Goal: Task Accomplishment & Management: Complete application form

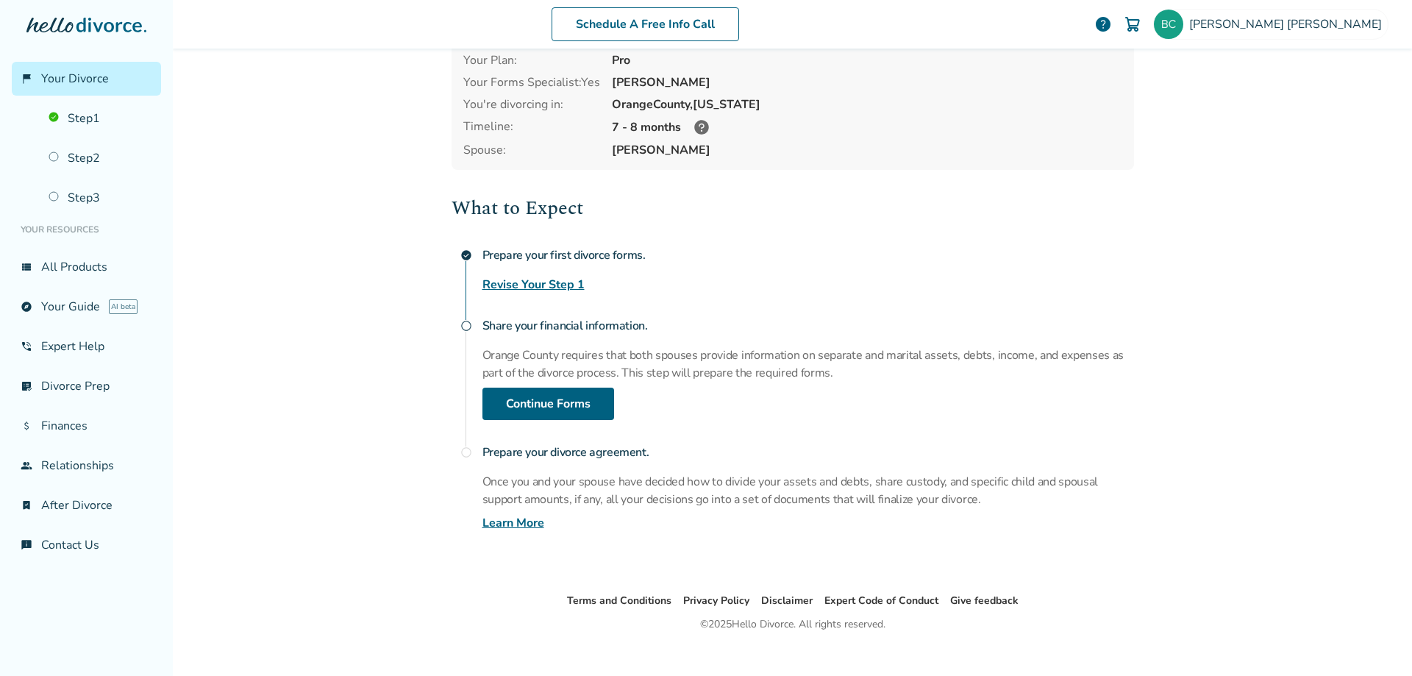
scroll to position [99, 0]
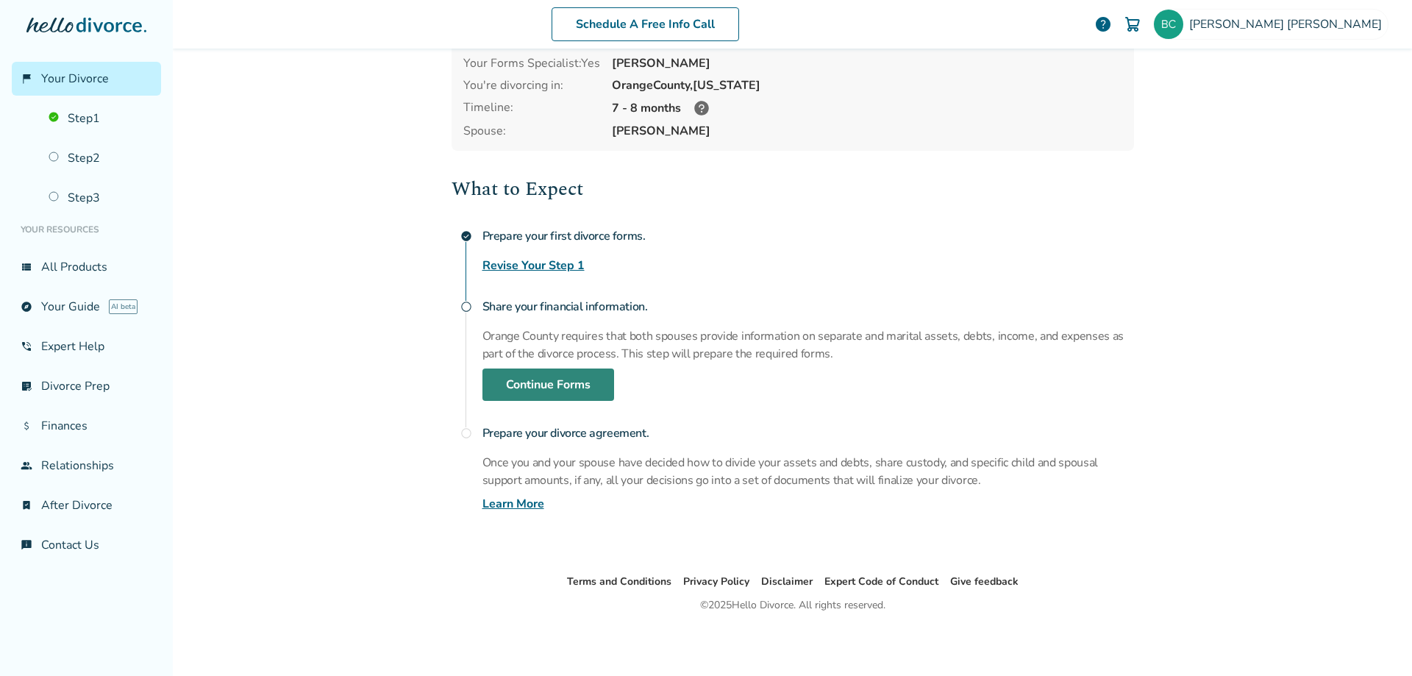
click at [543, 389] on link "Continue Forms" at bounding box center [548, 384] width 132 height 32
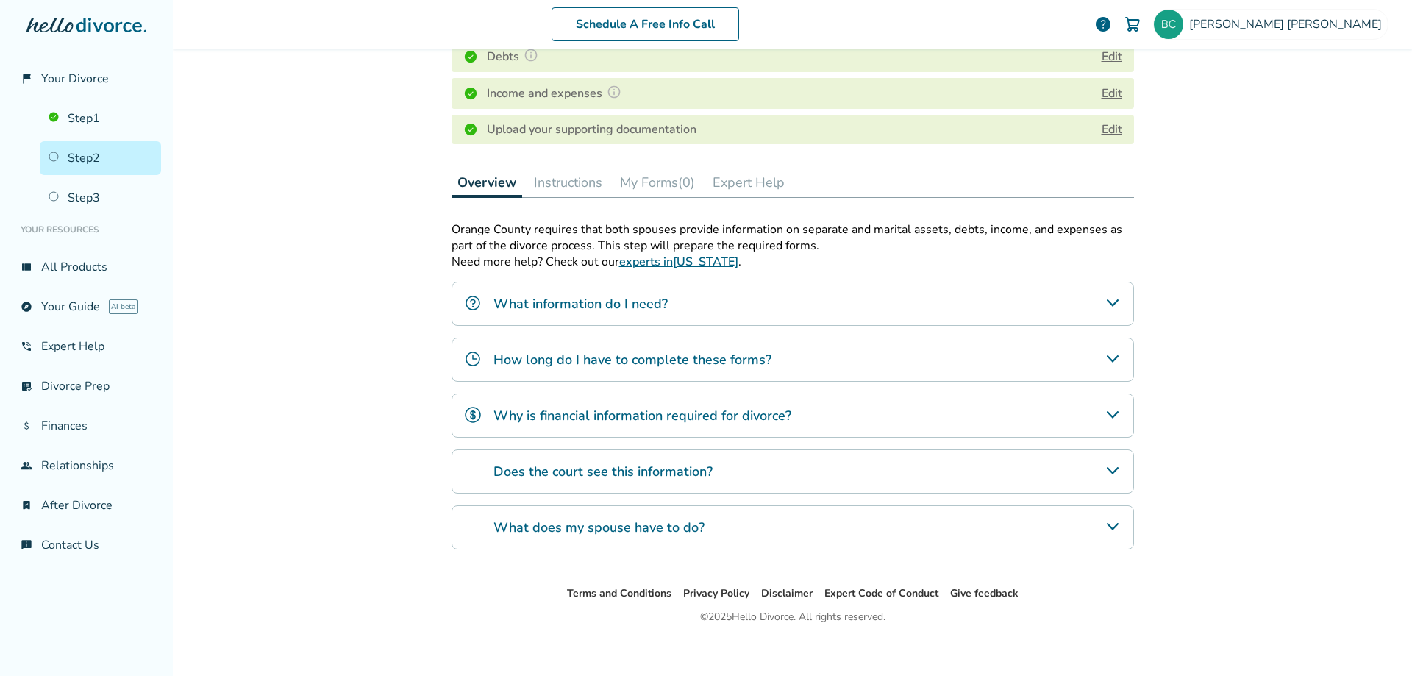
scroll to position [324, 0]
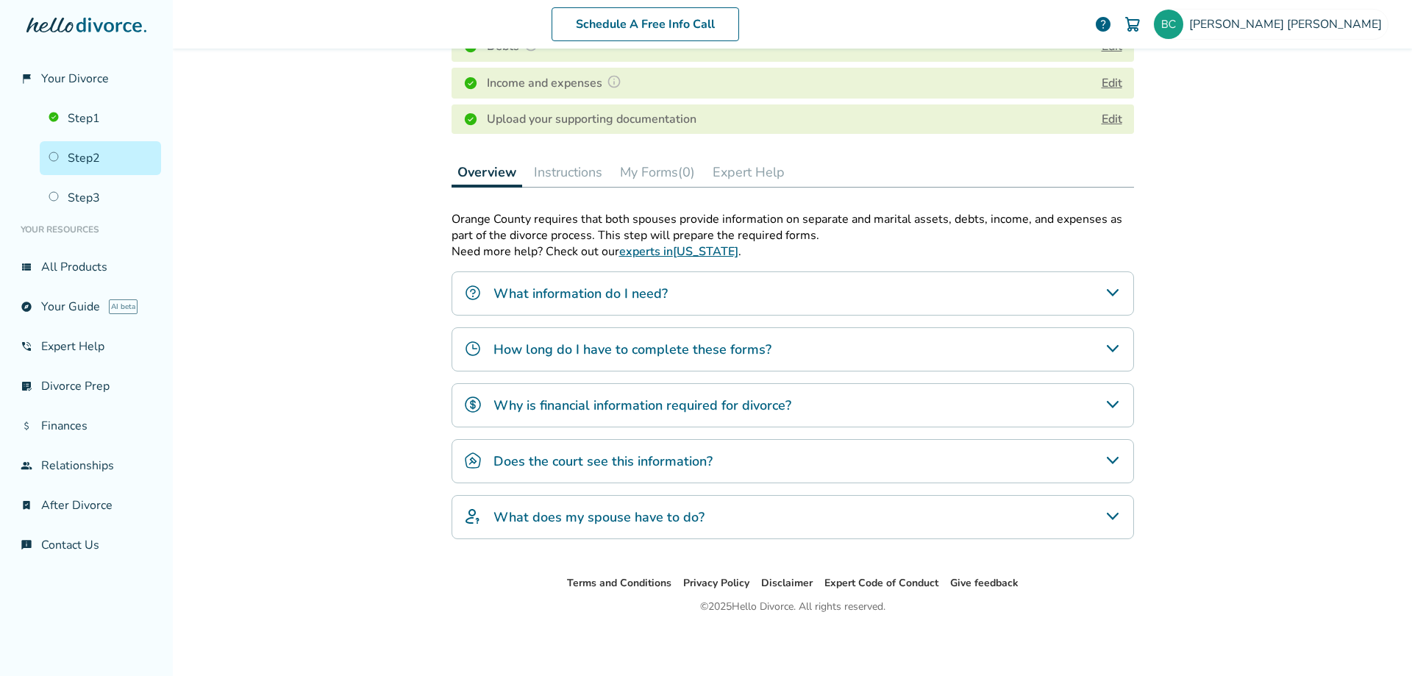
click at [1104, 296] on icon "What information do I need?" at bounding box center [1113, 293] width 18 height 18
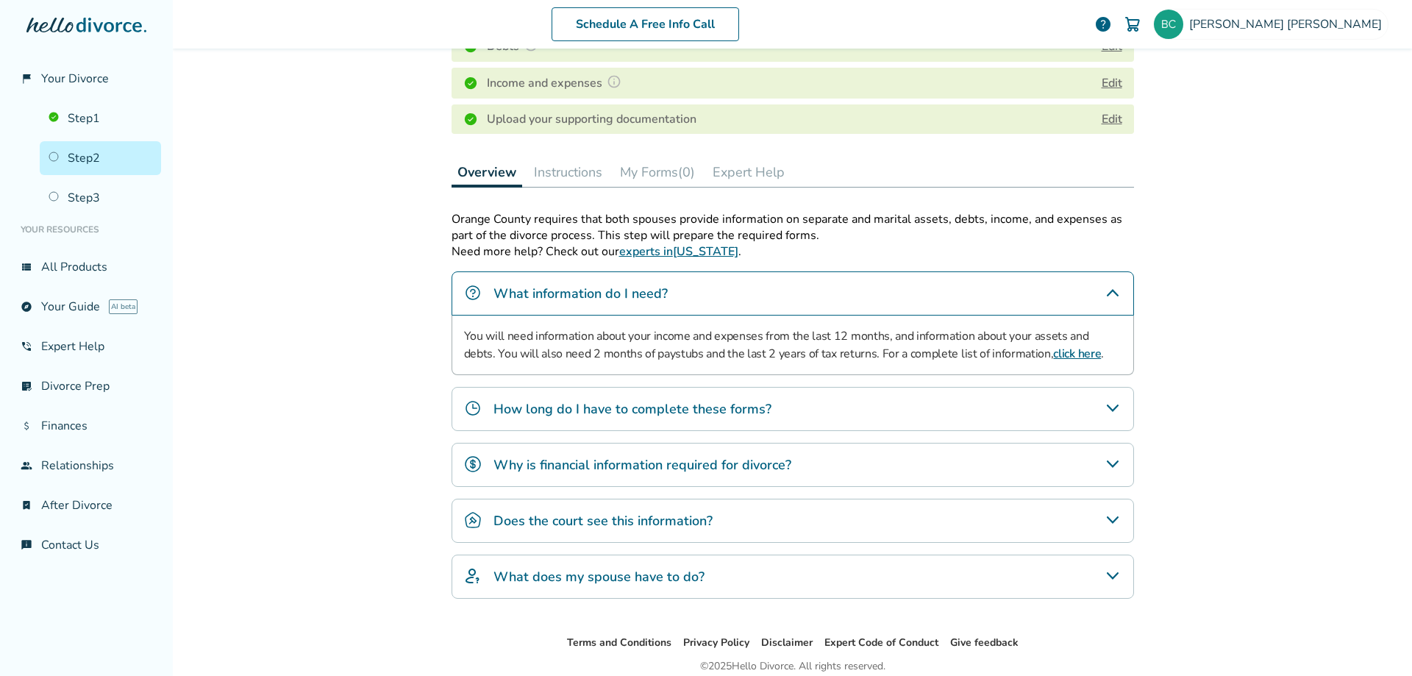
click at [1104, 296] on icon "What information do I need?" at bounding box center [1113, 293] width 18 height 18
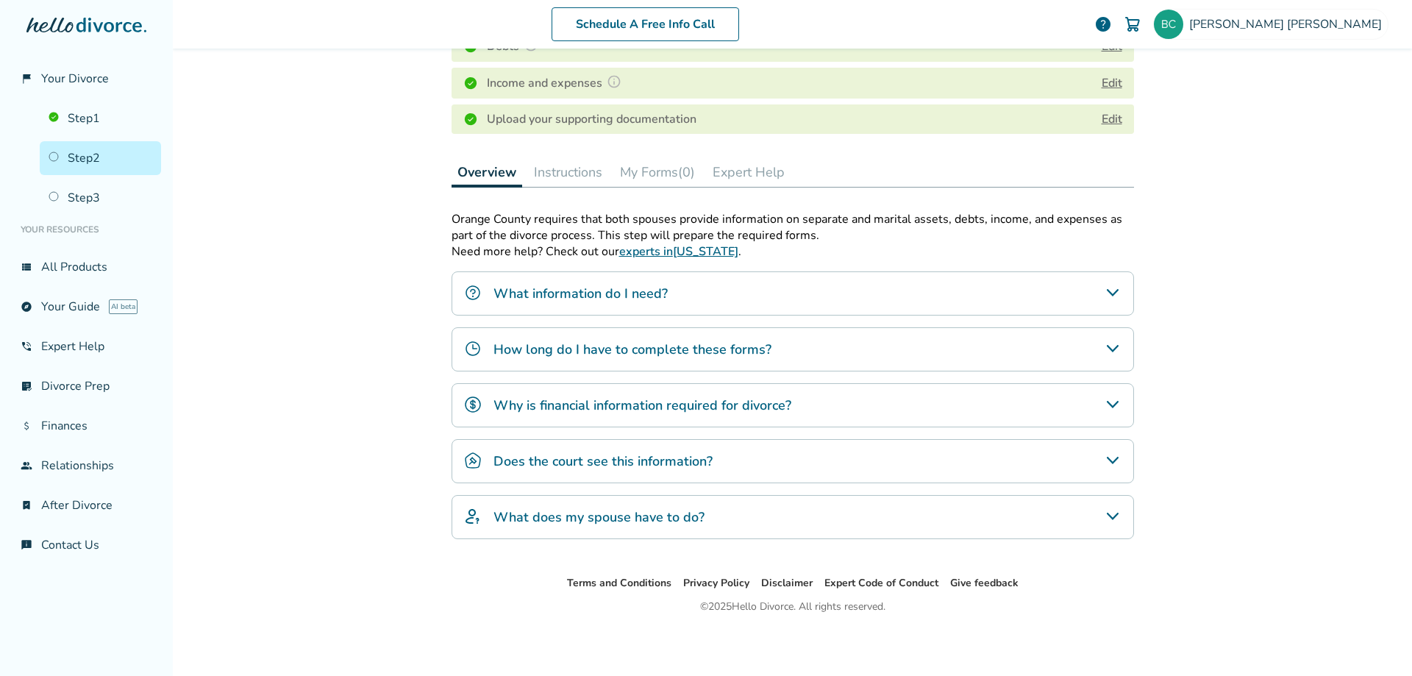
click at [1108, 346] on icon "How long do I have to complete these forms?" at bounding box center [1113, 349] width 18 height 18
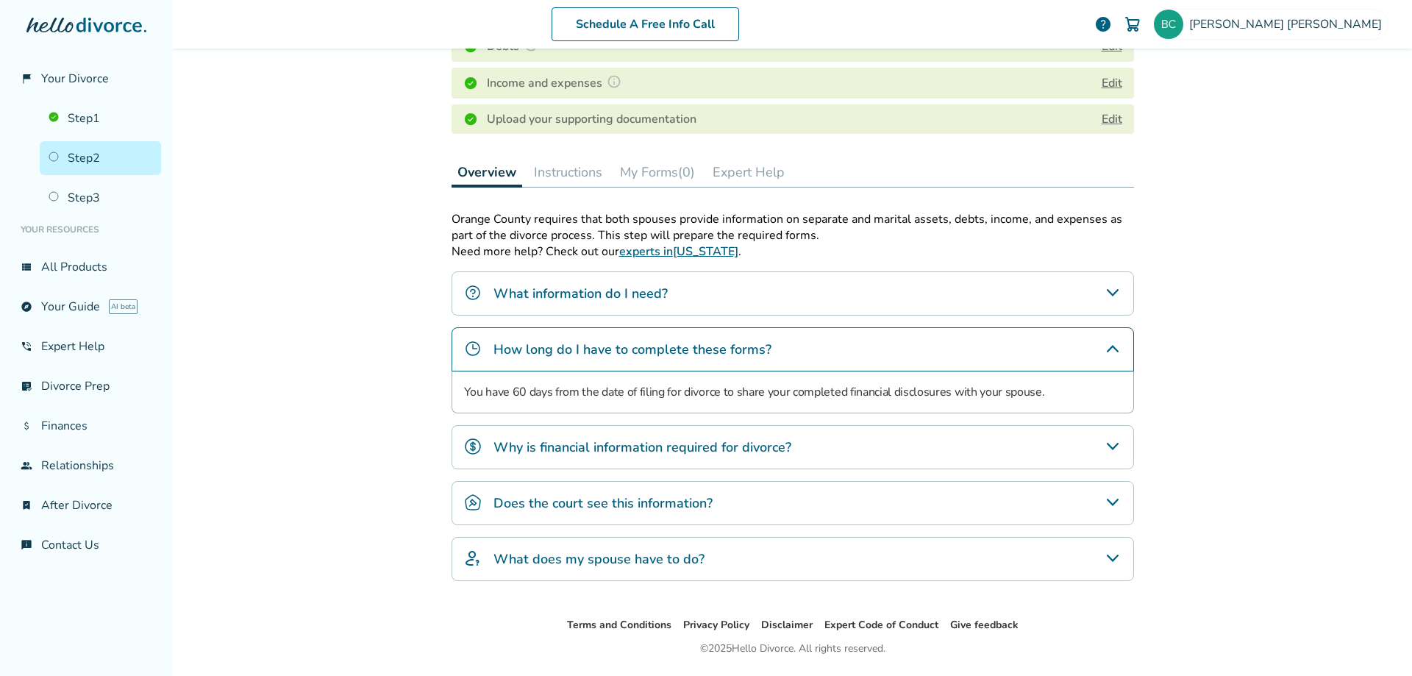
click at [1104, 347] on icon "How long do I have to complete these forms?" at bounding box center [1113, 349] width 18 height 18
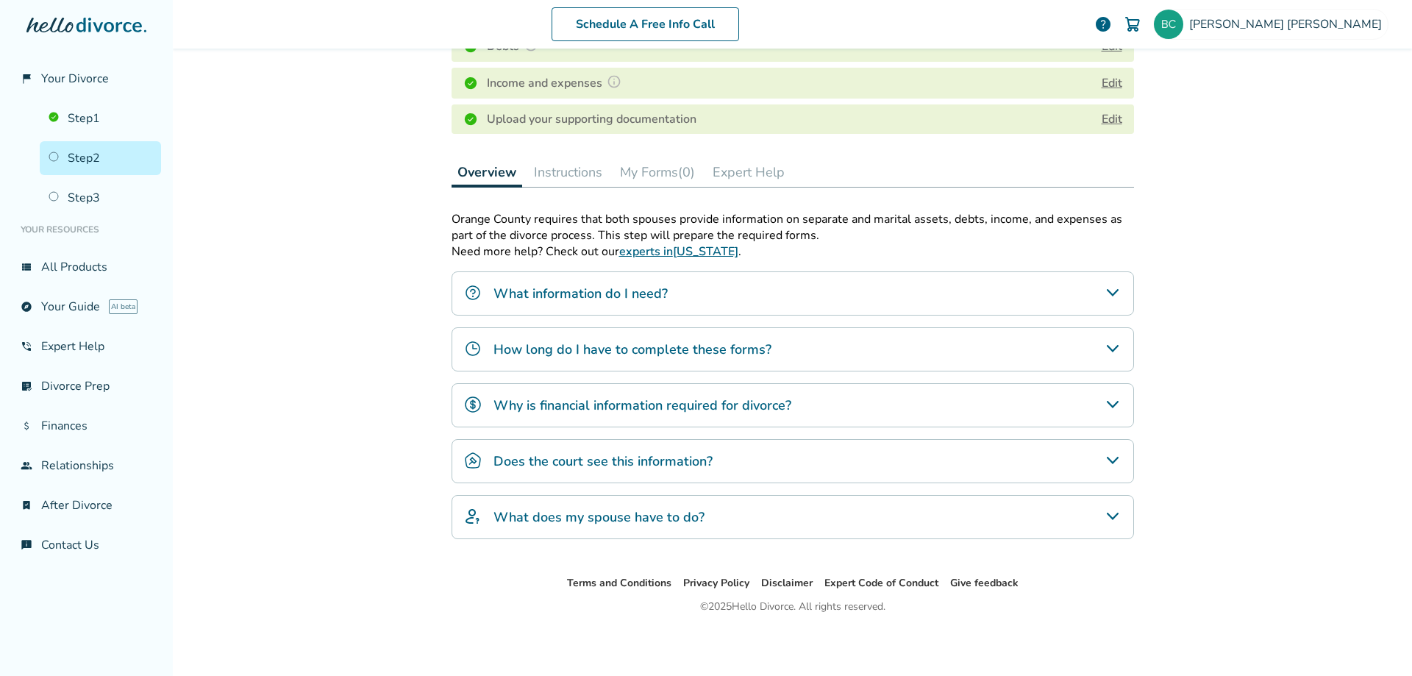
click at [1105, 407] on icon "Why is financial information required for divorce?" at bounding box center [1113, 405] width 18 height 18
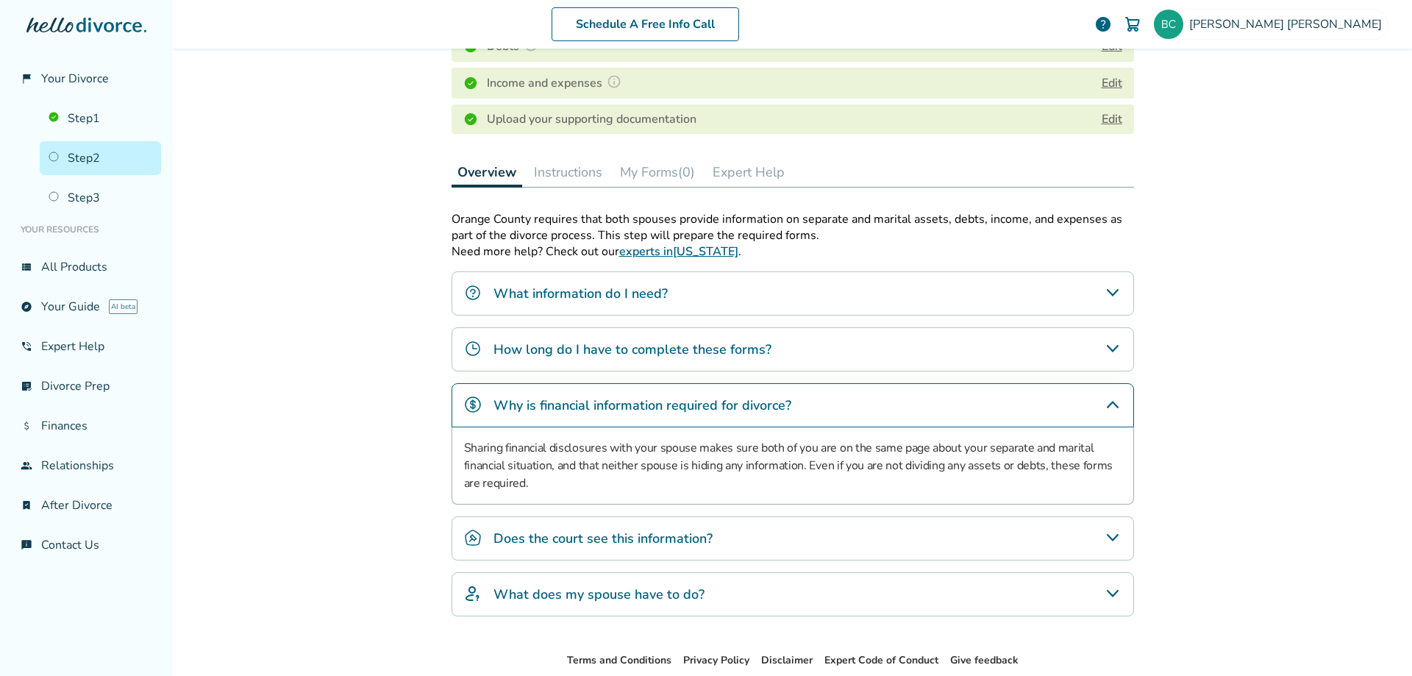
click at [1105, 407] on icon "Why is financial information required for divorce?" at bounding box center [1113, 405] width 18 height 18
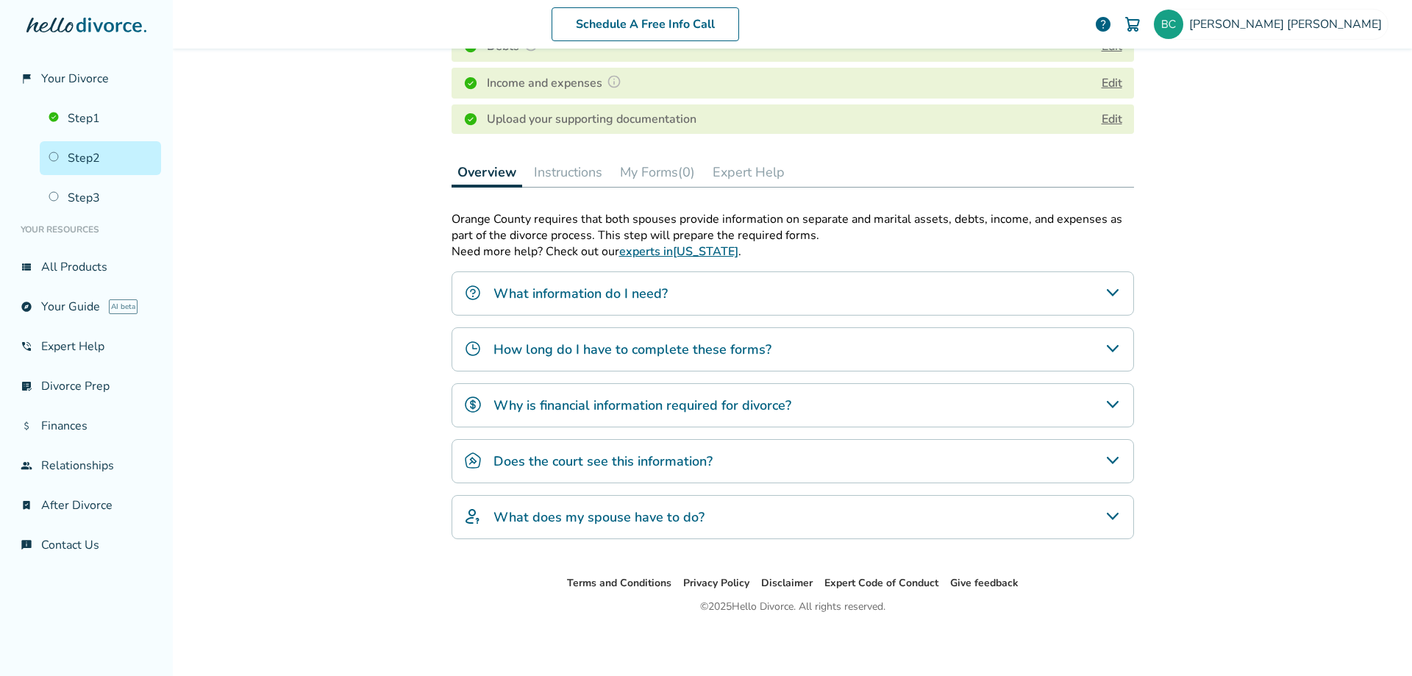
click at [1105, 459] on icon "Does the court see this information?" at bounding box center [1113, 461] width 18 height 18
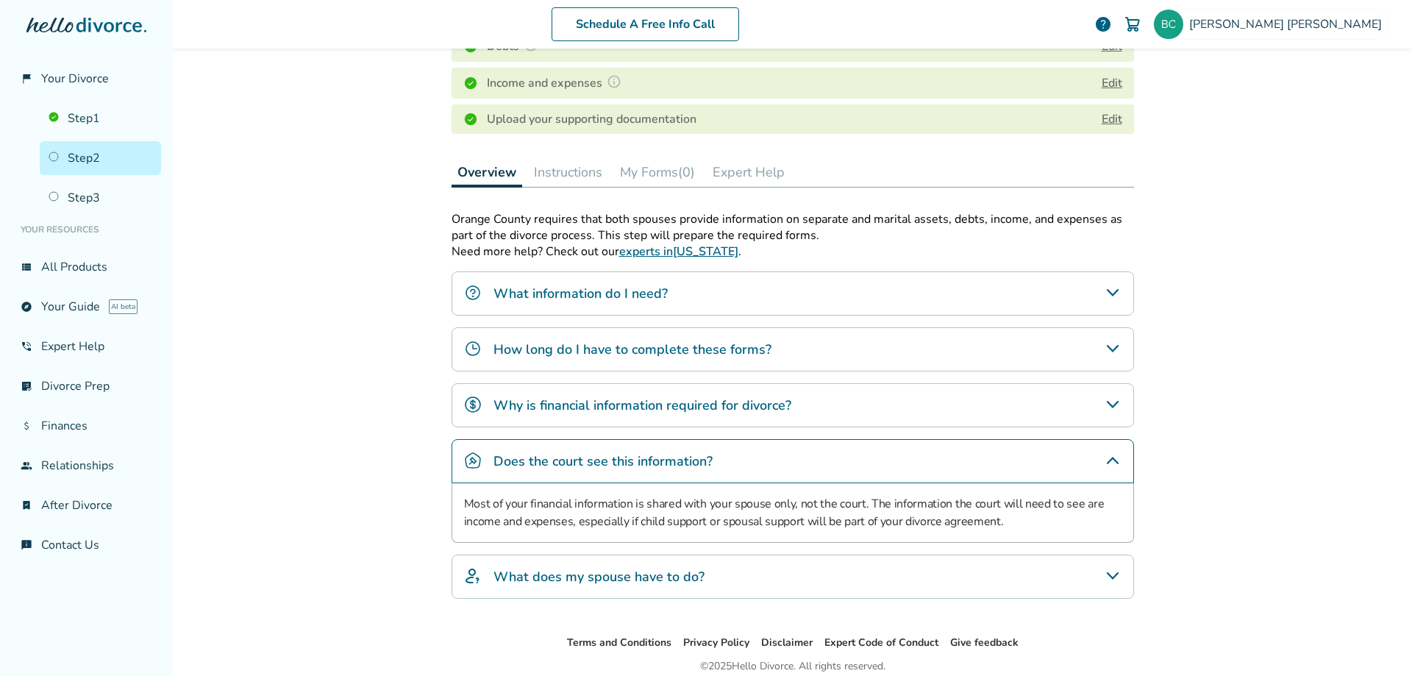
click at [1107, 459] on icon "Does the court see this information?" at bounding box center [1113, 460] width 12 height 7
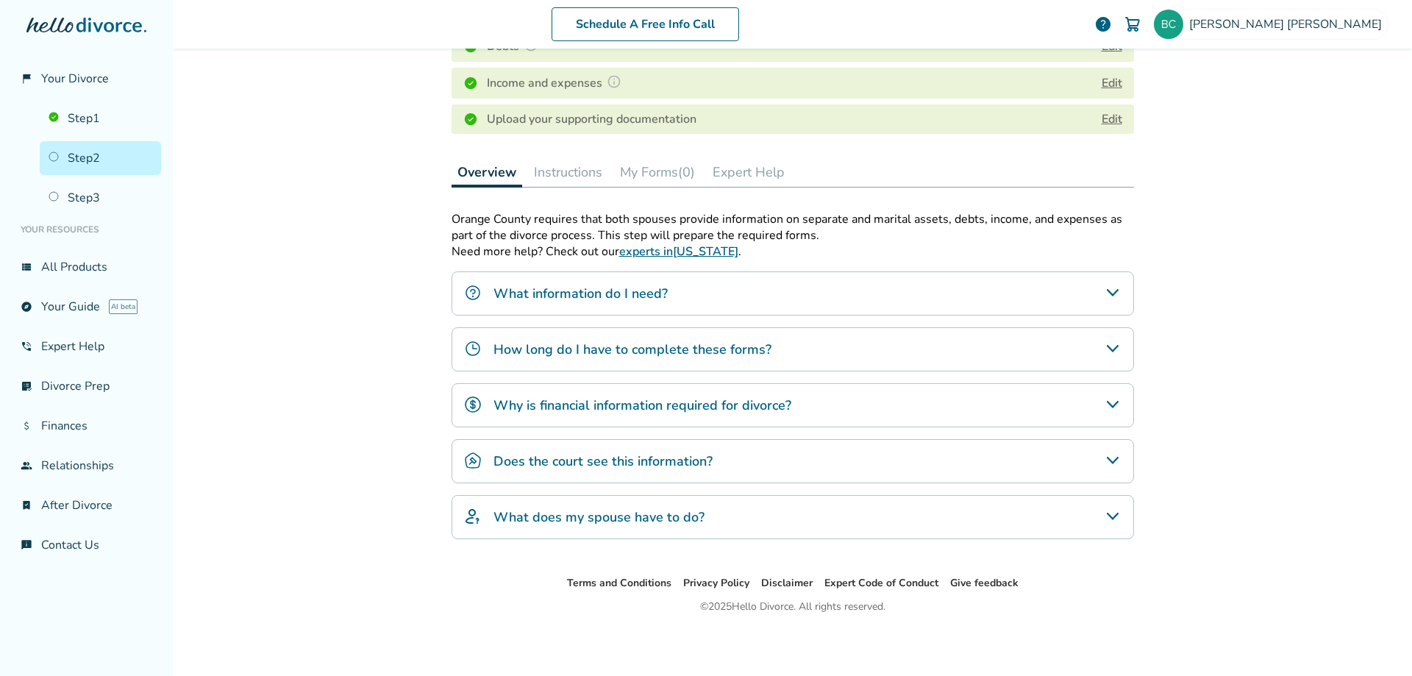
click at [1105, 514] on icon "What does my spouse have to do?" at bounding box center [1113, 516] width 18 height 18
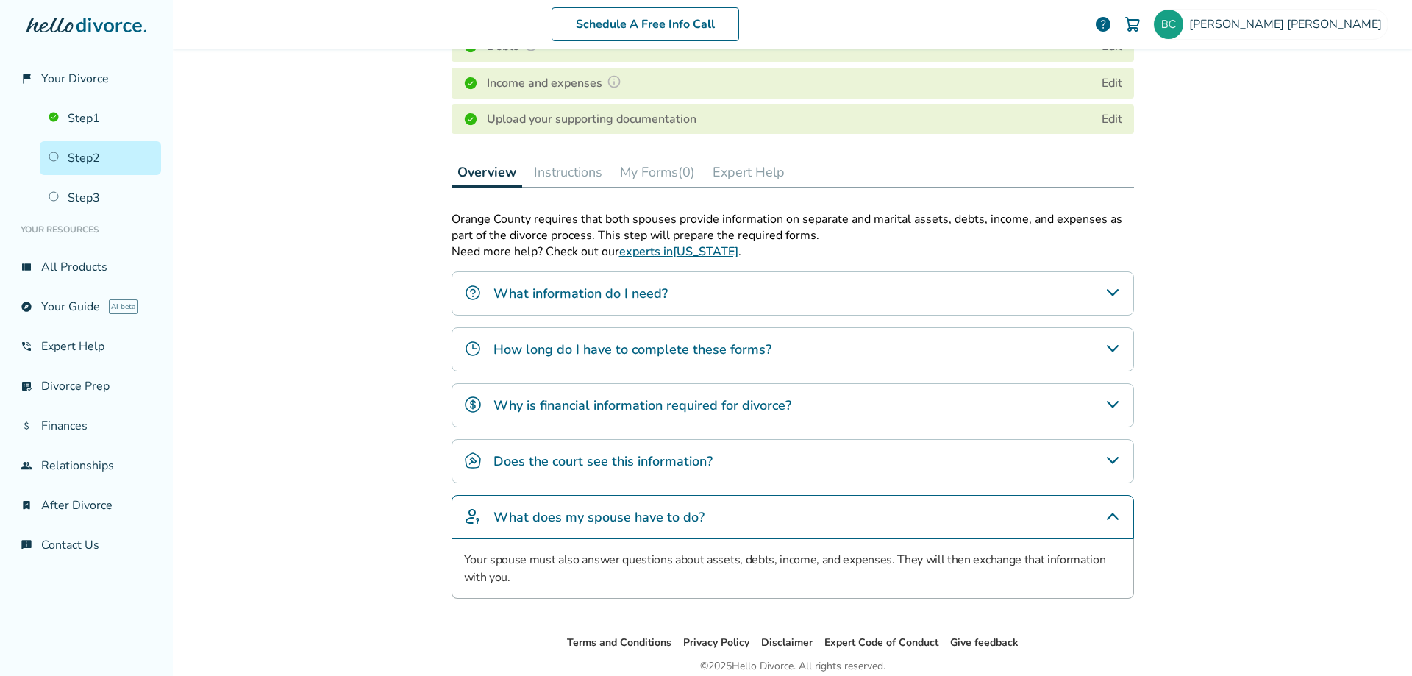
click at [1114, 521] on icon "What does my spouse have to do?" at bounding box center [1113, 516] width 18 height 18
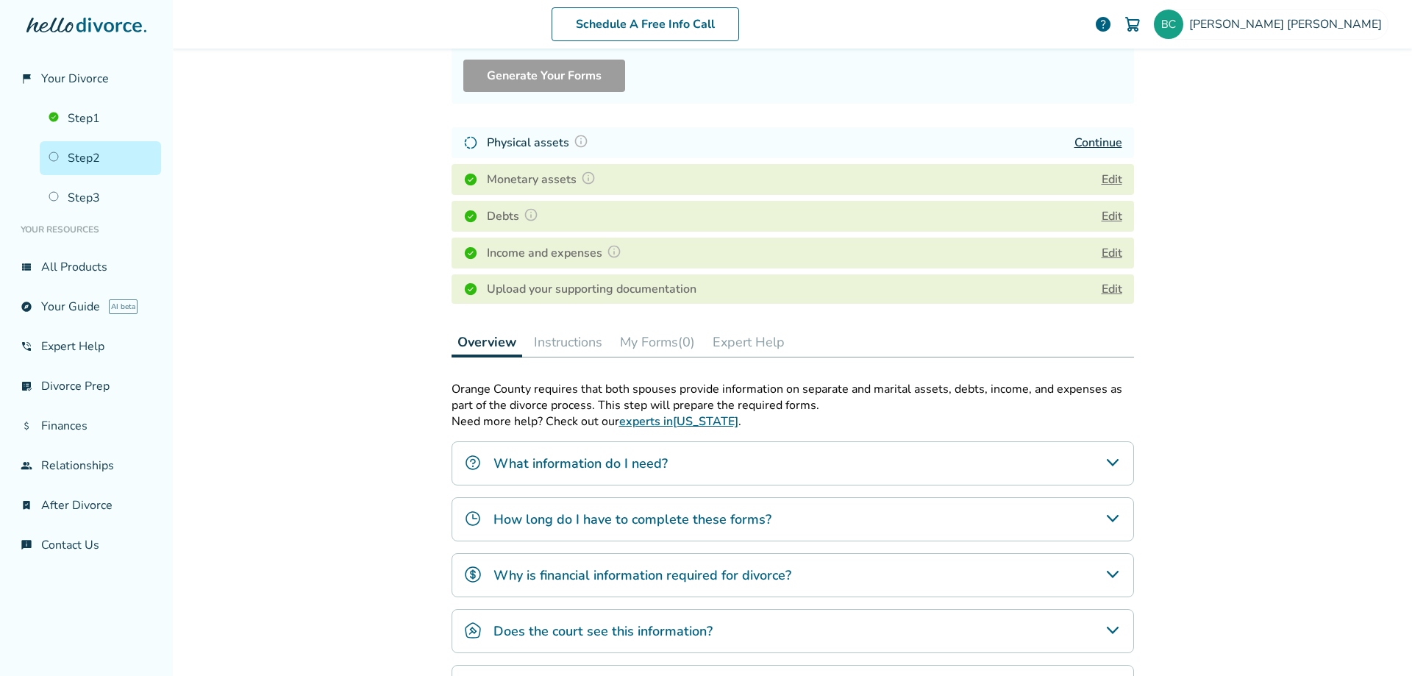
scroll to position [150, 0]
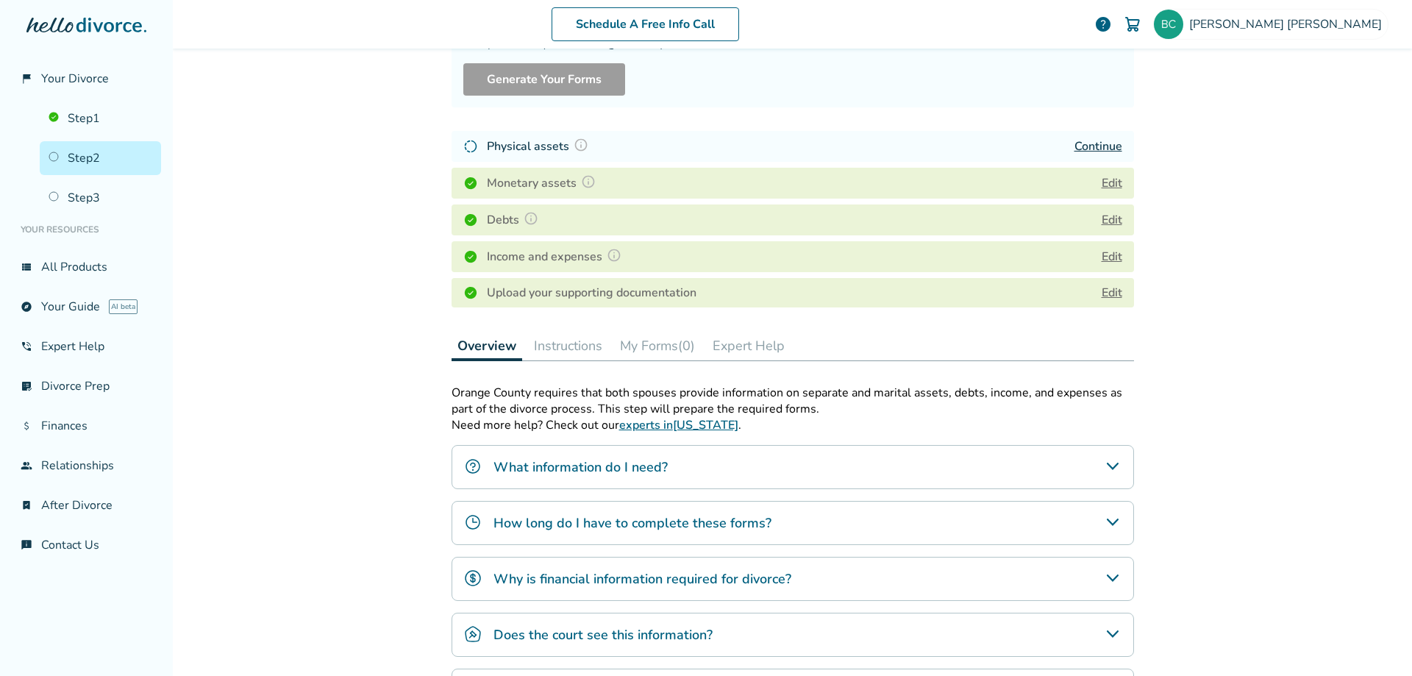
click at [1102, 179] on button "Edit" at bounding box center [1112, 183] width 21 height 18
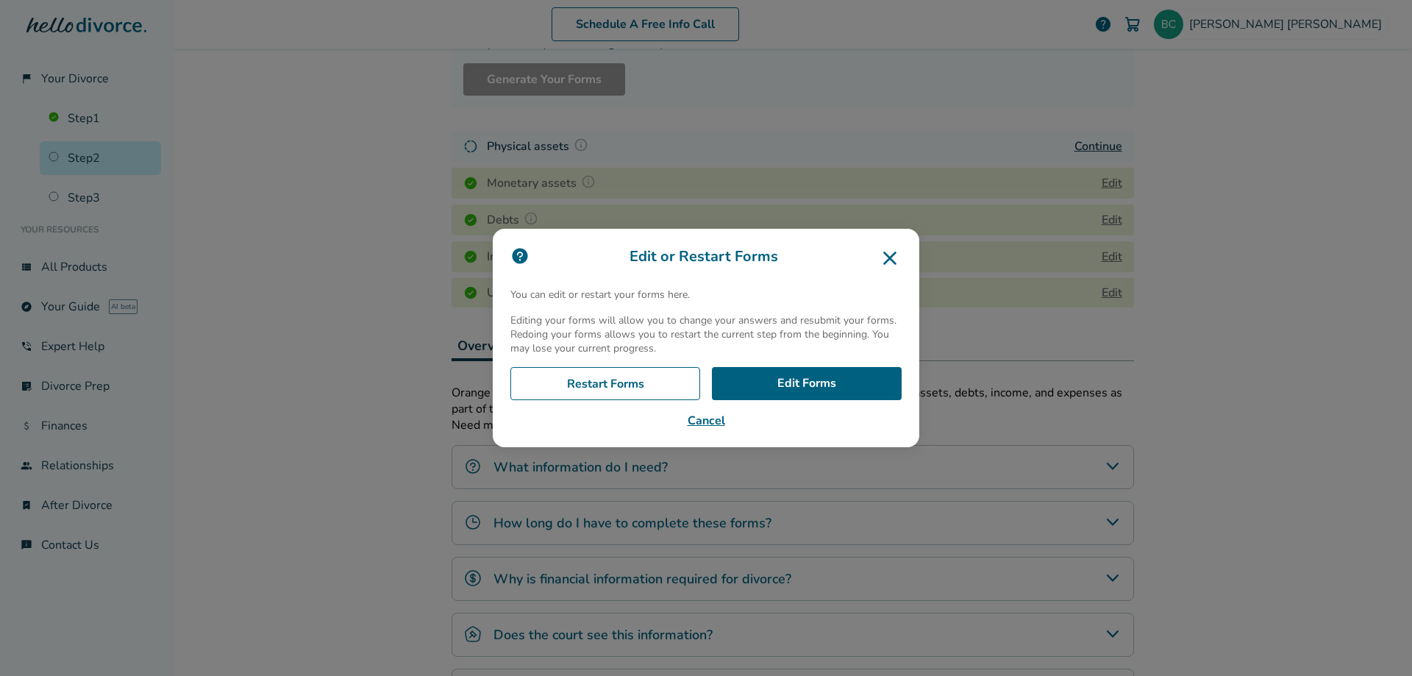
click at [892, 255] on icon at bounding box center [889, 258] width 13 height 13
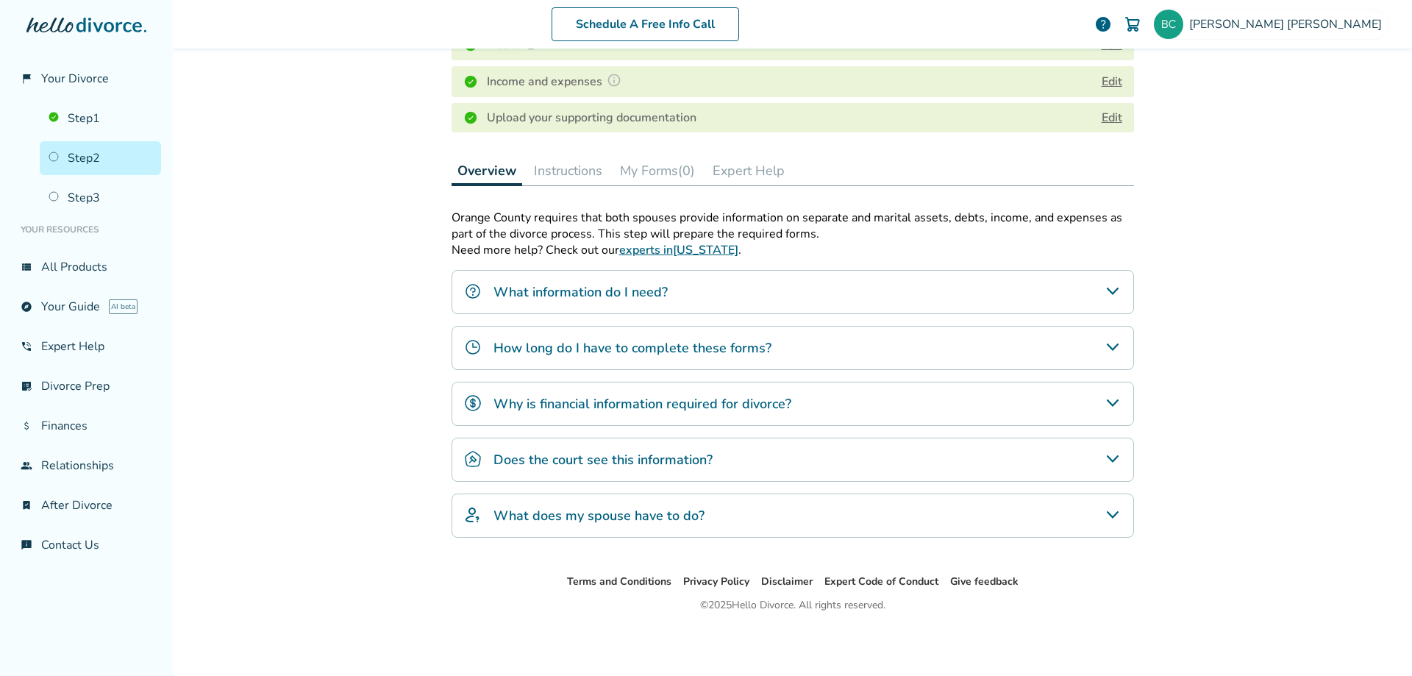
scroll to position [0, 0]
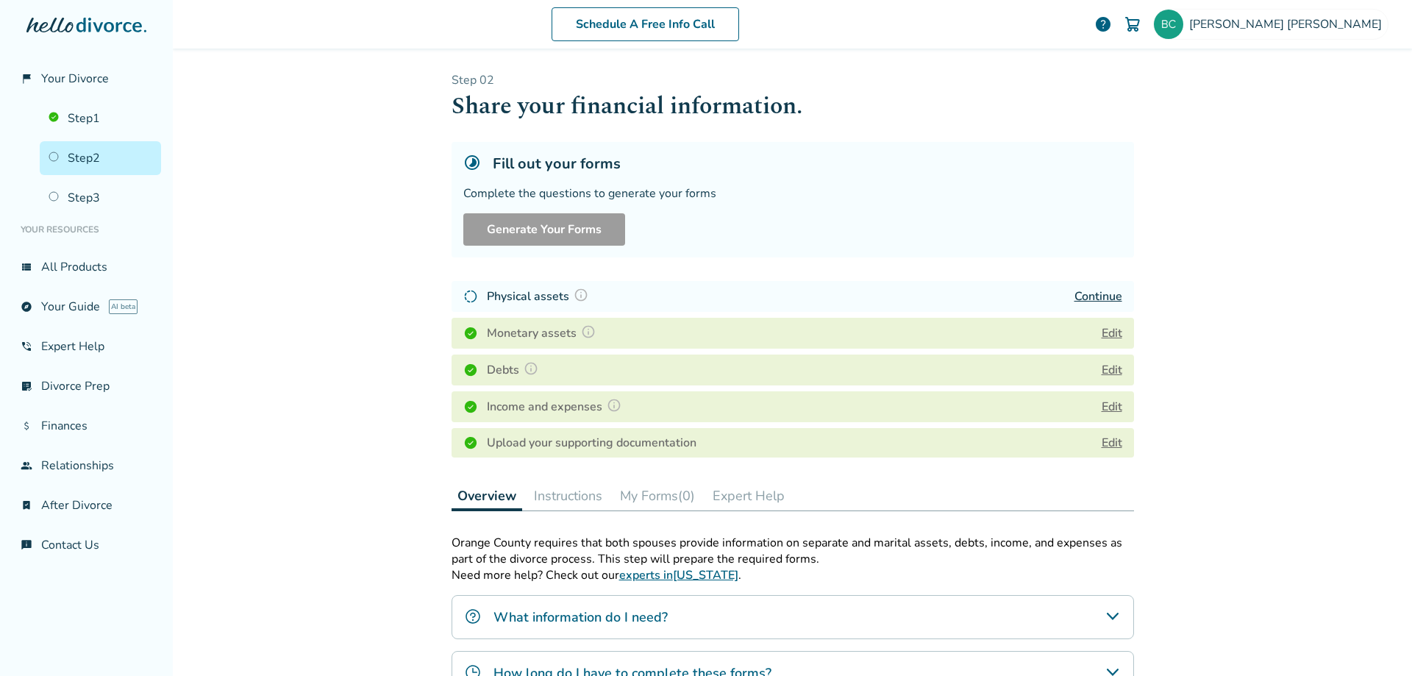
click at [1090, 294] on link "Continue" at bounding box center [1098, 296] width 48 height 16
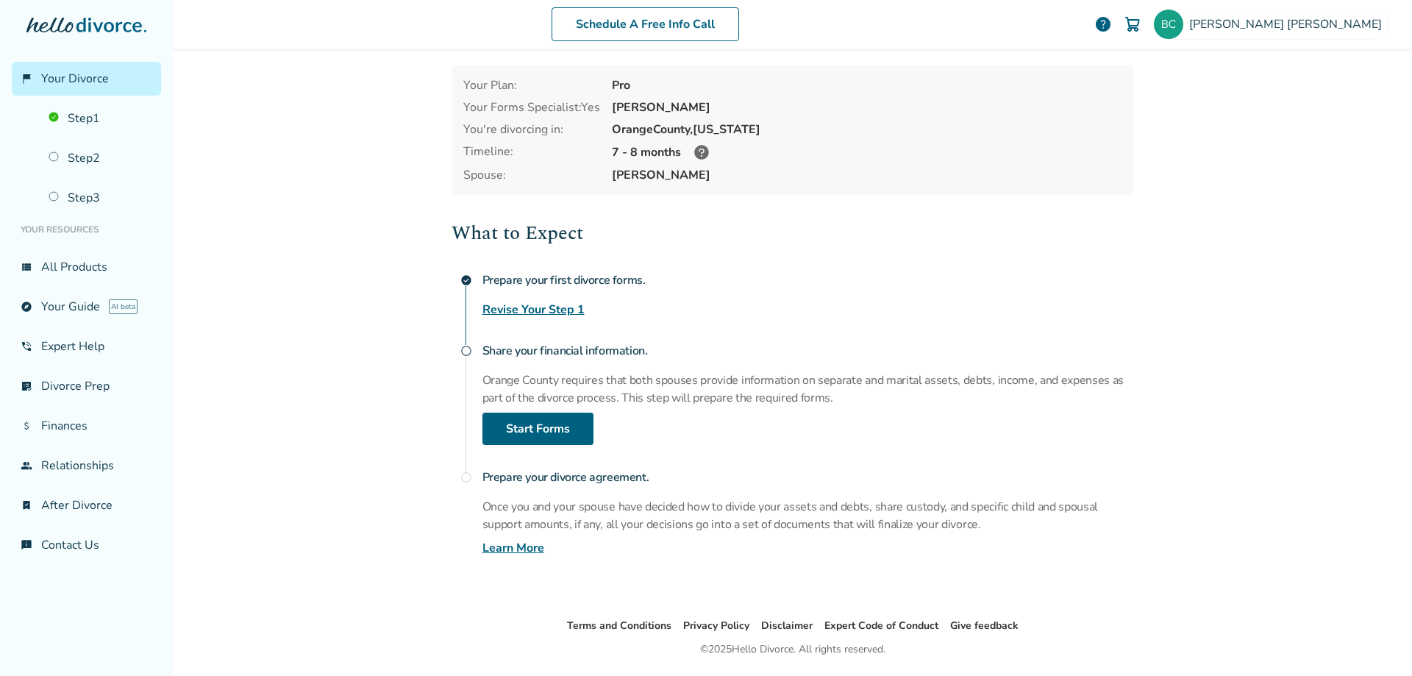
scroll to position [99, 0]
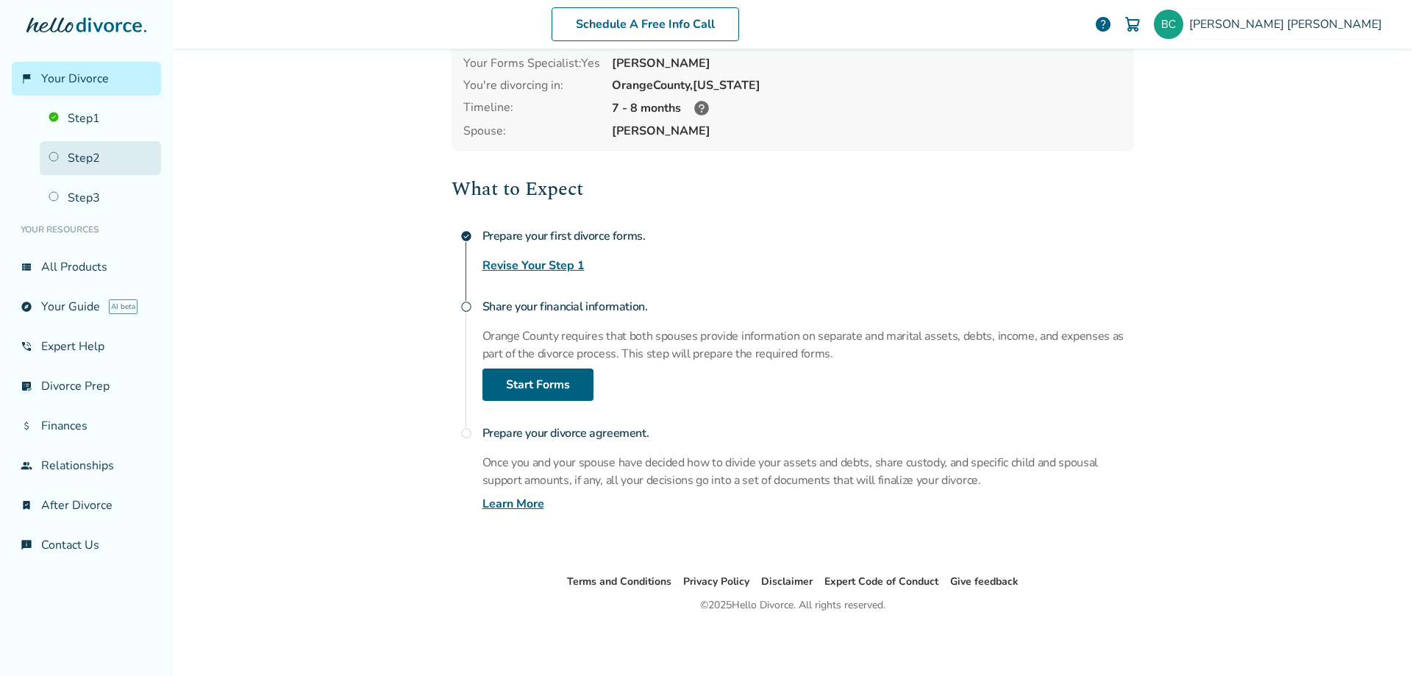
click at [90, 160] on link "Step 2" at bounding box center [100, 158] width 121 height 34
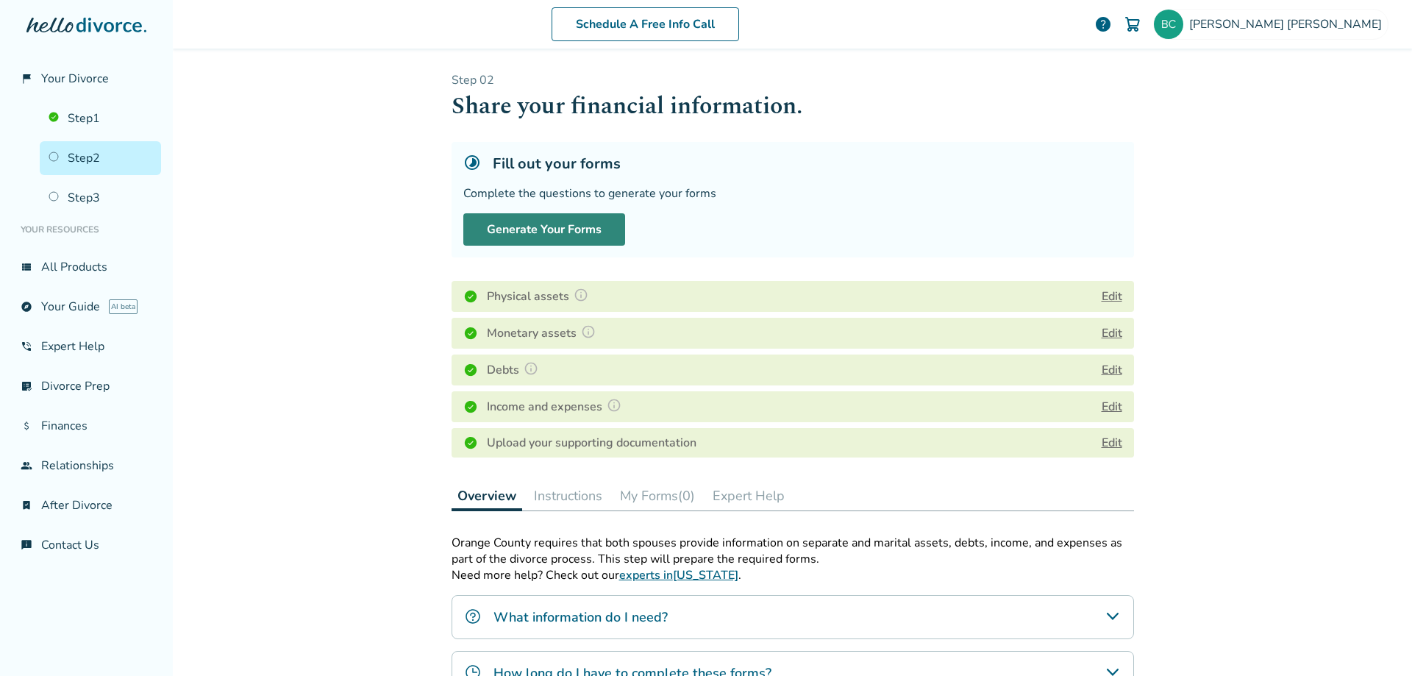
click at [536, 235] on button "Generate Your Forms" at bounding box center [544, 229] width 162 height 32
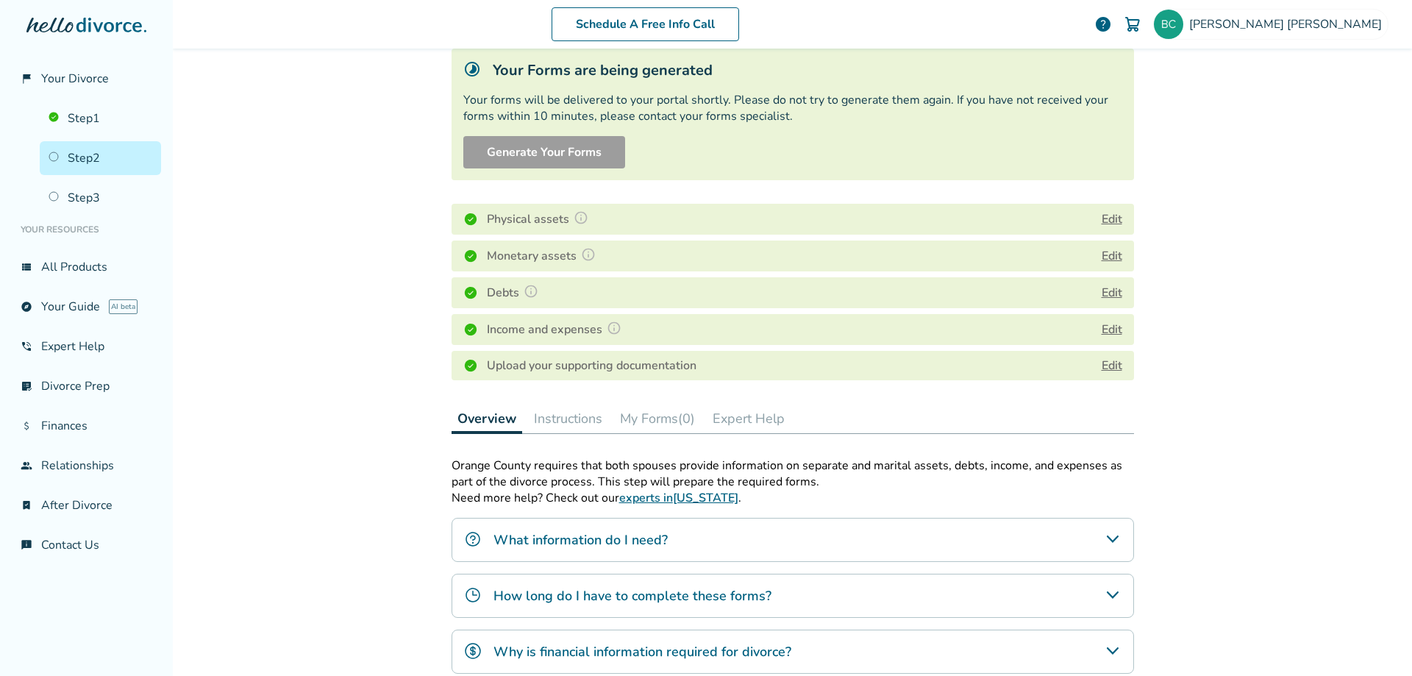
scroll to position [82, 0]
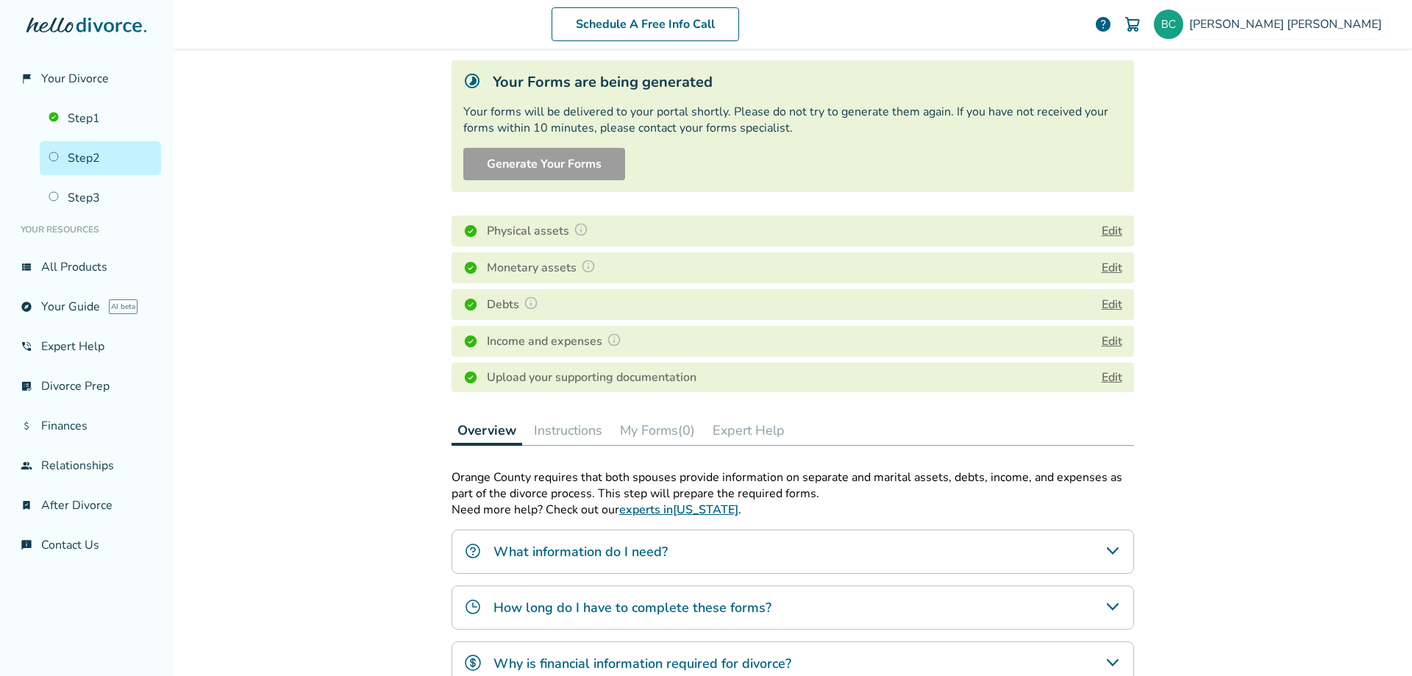
click at [1106, 231] on button "Edit" at bounding box center [1112, 231] width 21 height 18
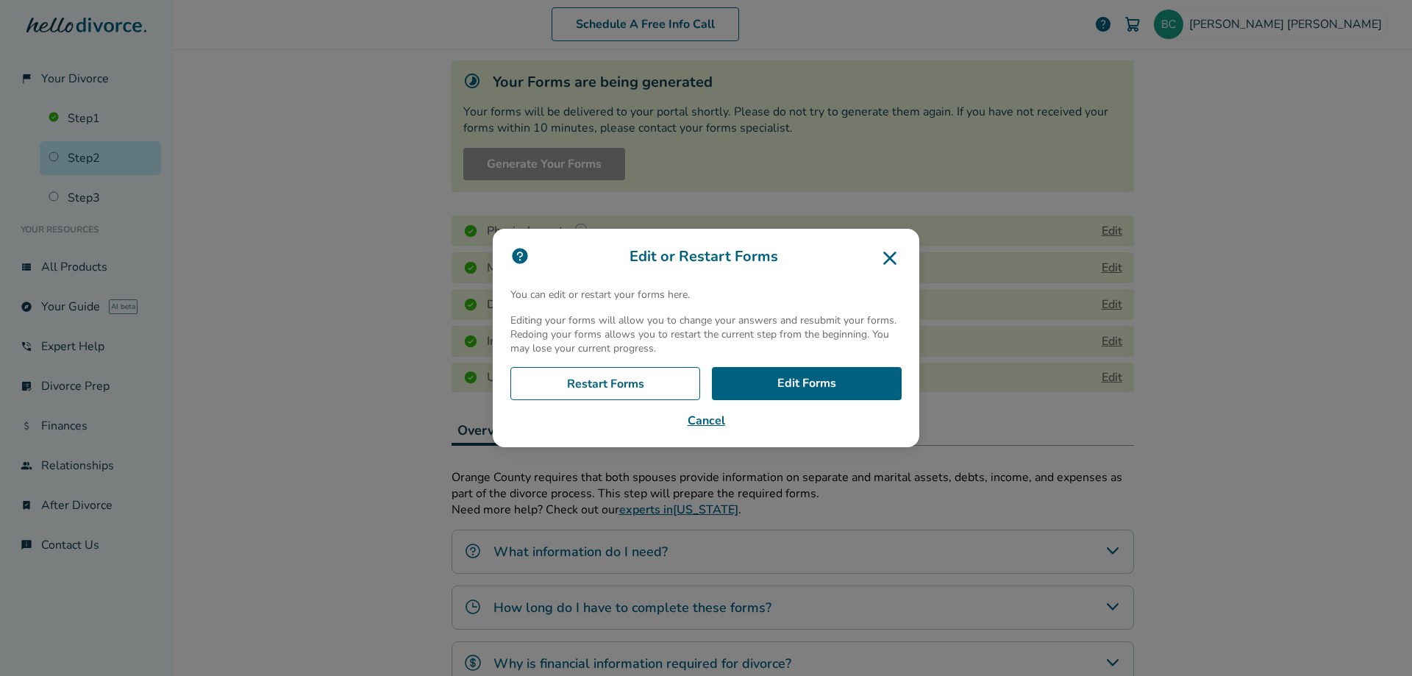
click at [710, 420] on button "Cancel" at bounding box center [705, 421] width 391 height 18
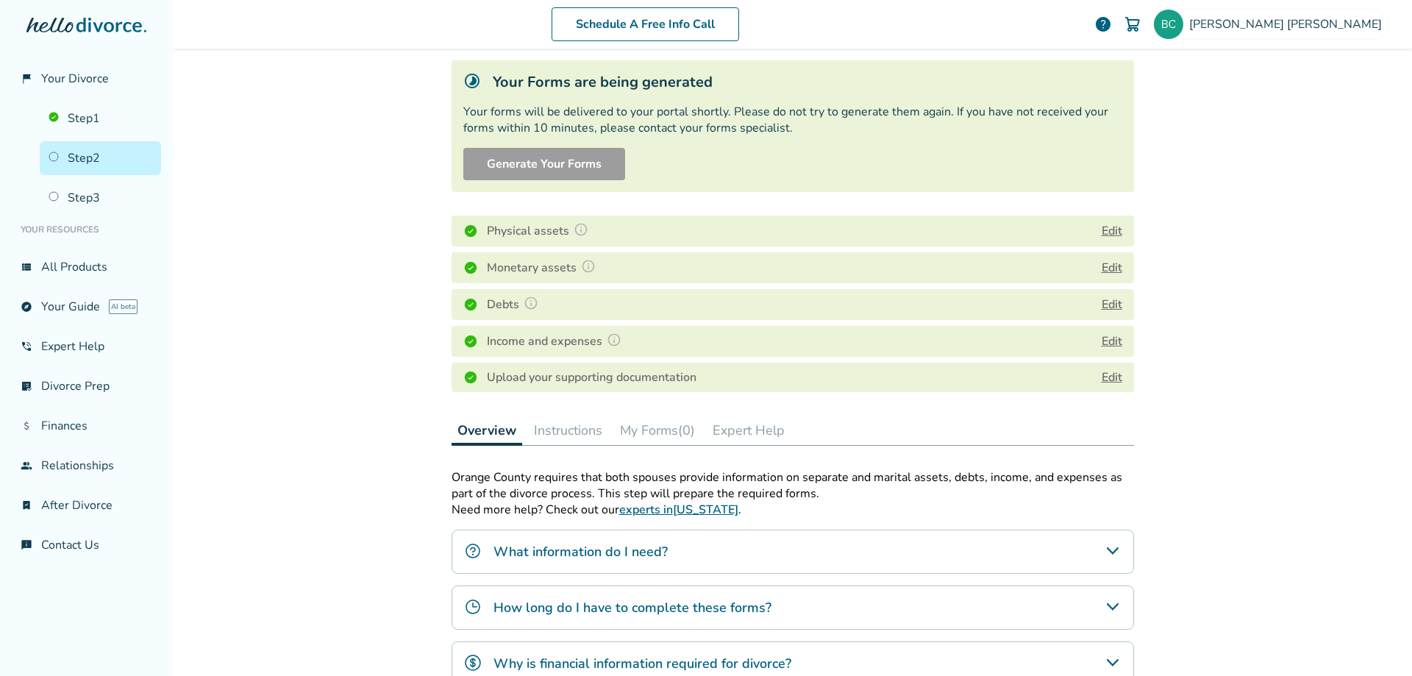
click at [566, 429] on button "Instructions" at bounding box center [568, 430] width 80 height 29
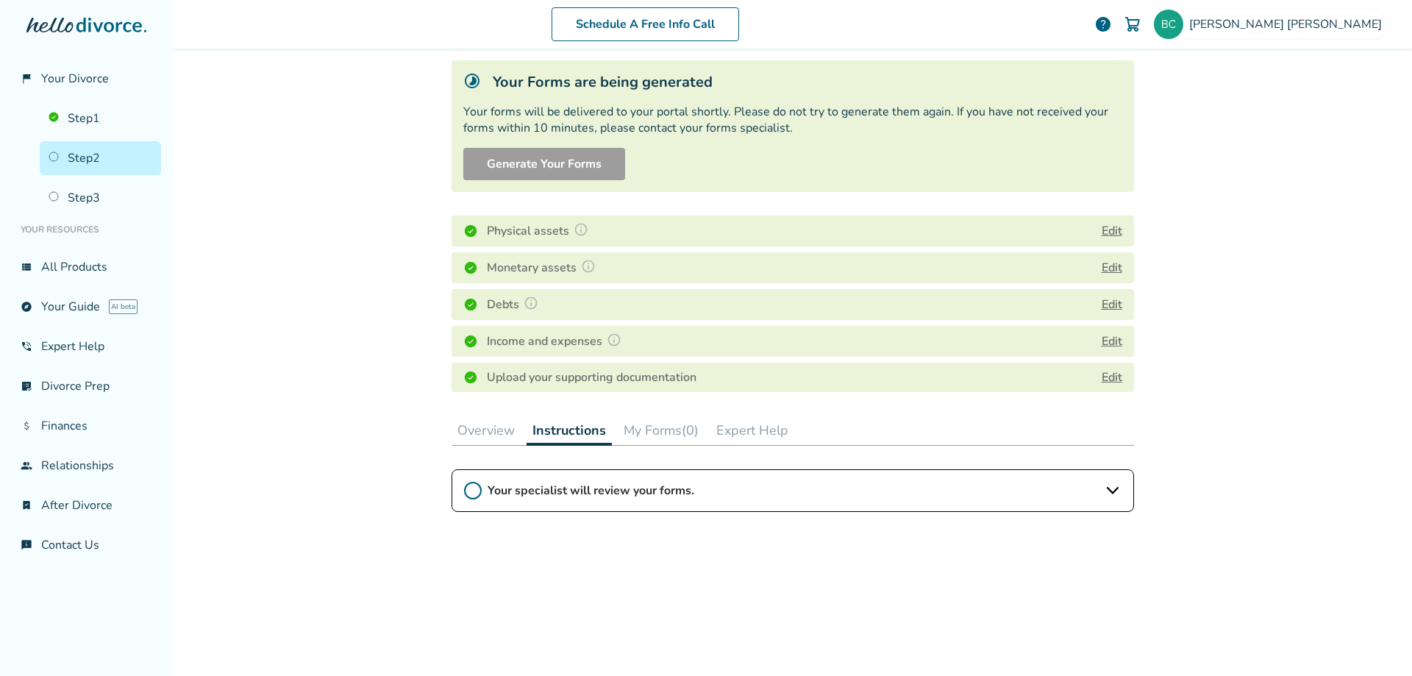
click at [473, 490] on icon at bounding box center [473, 491] width 18 height 18
click at [472, 488] on icon at bounding box center [473, 491] width 18 height 18
click at [652, 429] on button "My Forms (0)" at bounding box center [661, 430] width 87 height 29
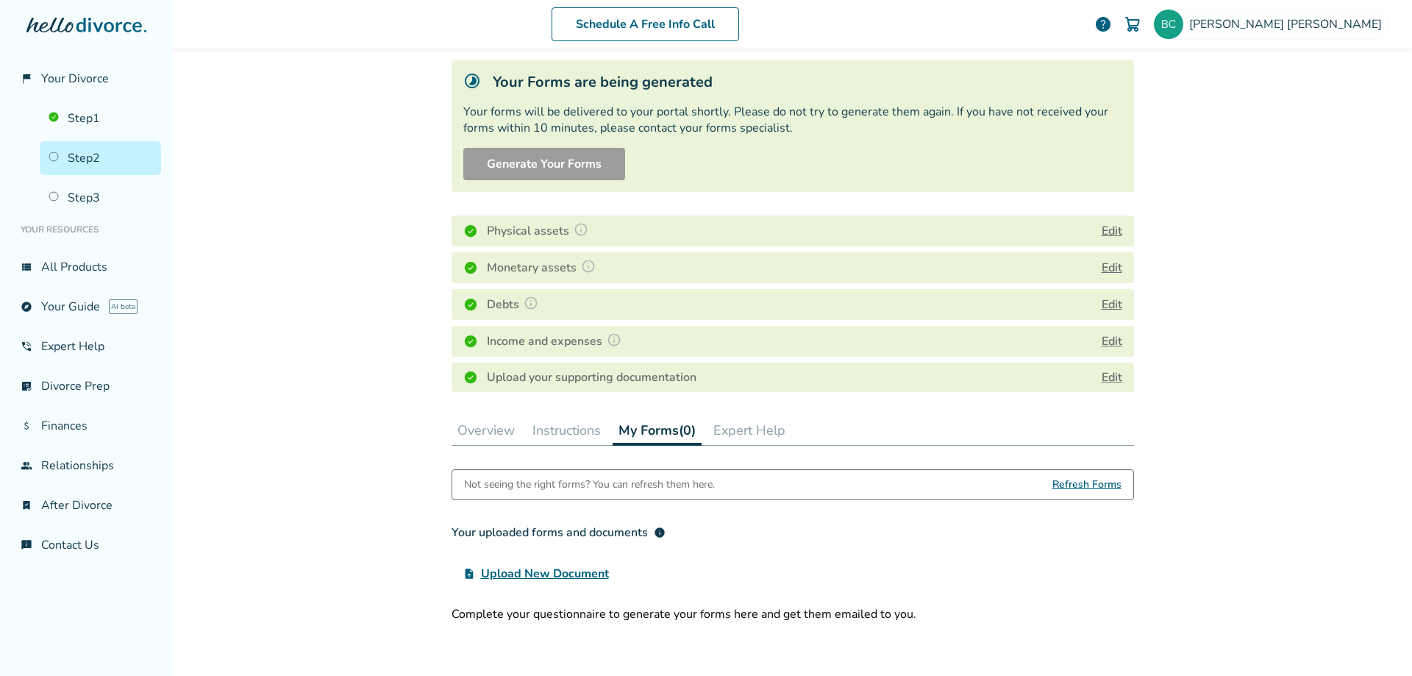
click at [747, 426] on button "Expert Help" at bounding box center [749, 430] width 84 height 29
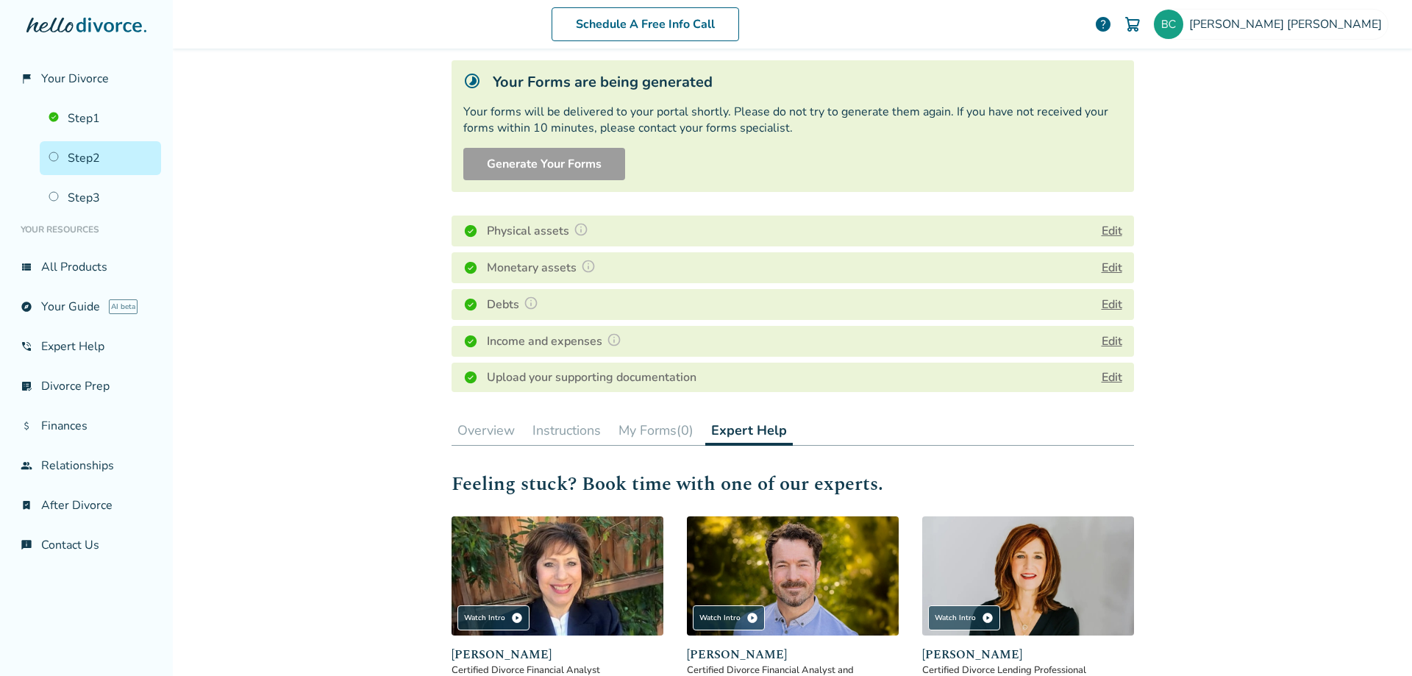
click at [658, 429] on button "My Forms (0)" at bounding box center [656, 430] width 87 height 29
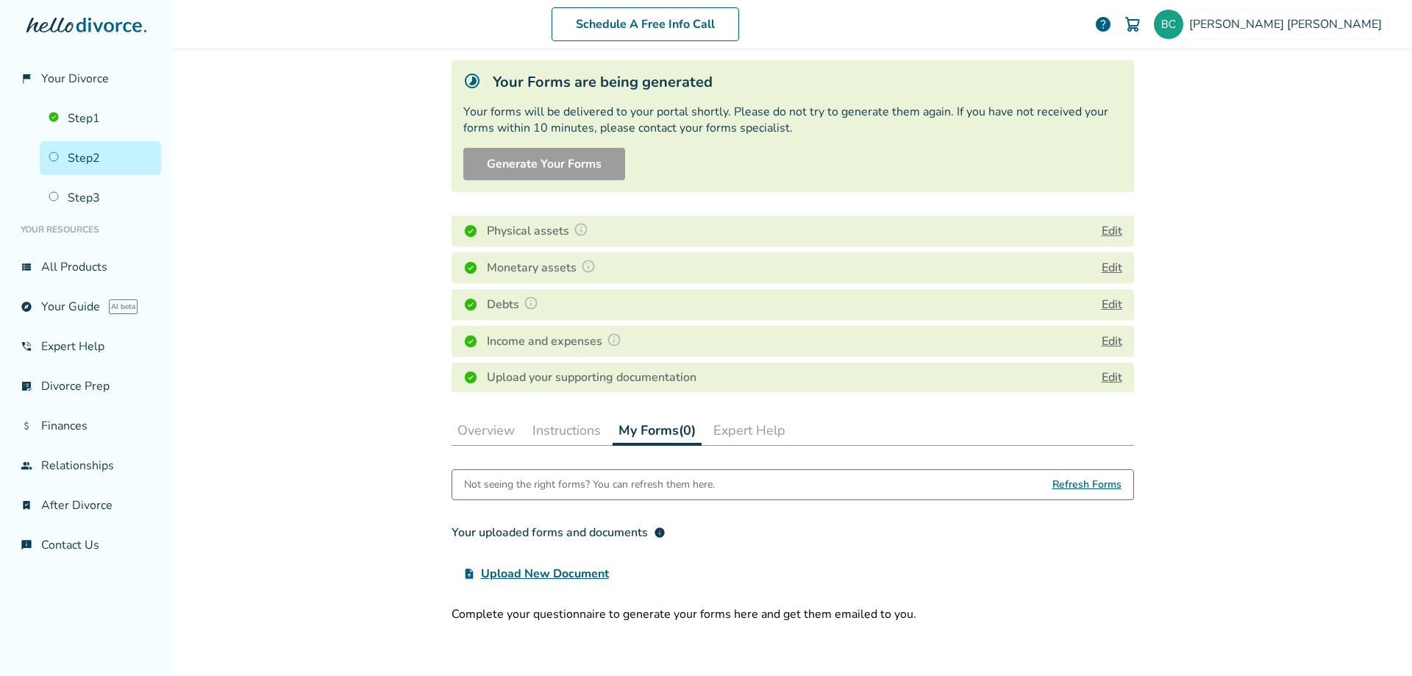
click at [1087, 484] on span "Refresh Forms" at bounding box center [1086, 484] width 69 height 29
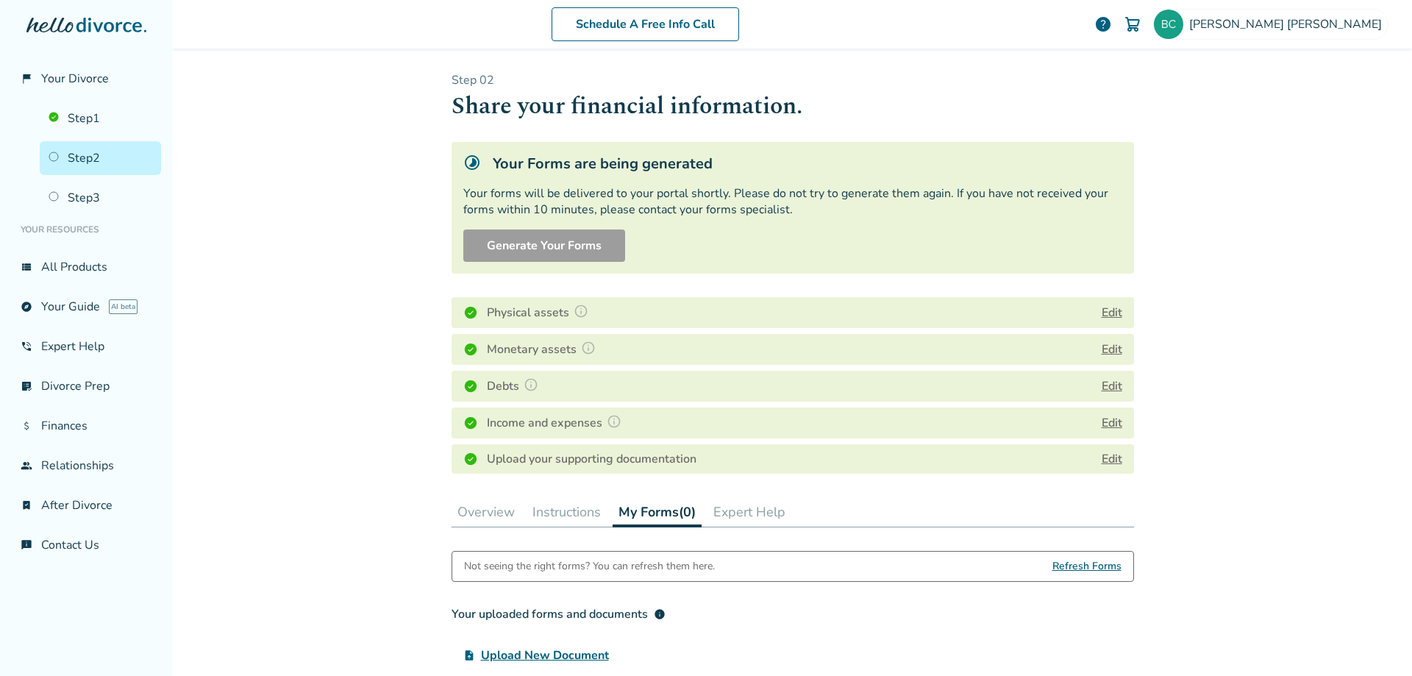
click at [576, 510] on button "Instructions" at bounding box center [567, 511] width 80 height 29
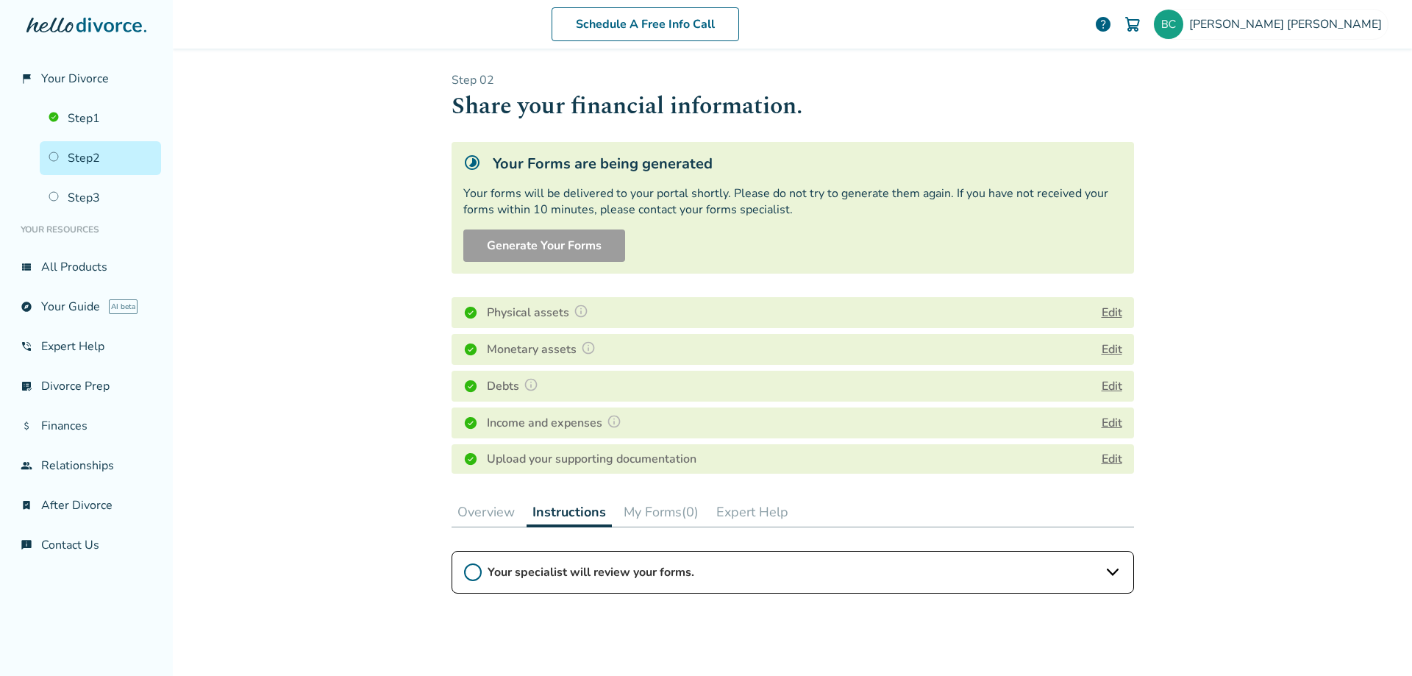
click at [645, 507] on button "My Forms (0)" at bounding box center [661, 511] width 87 height 29
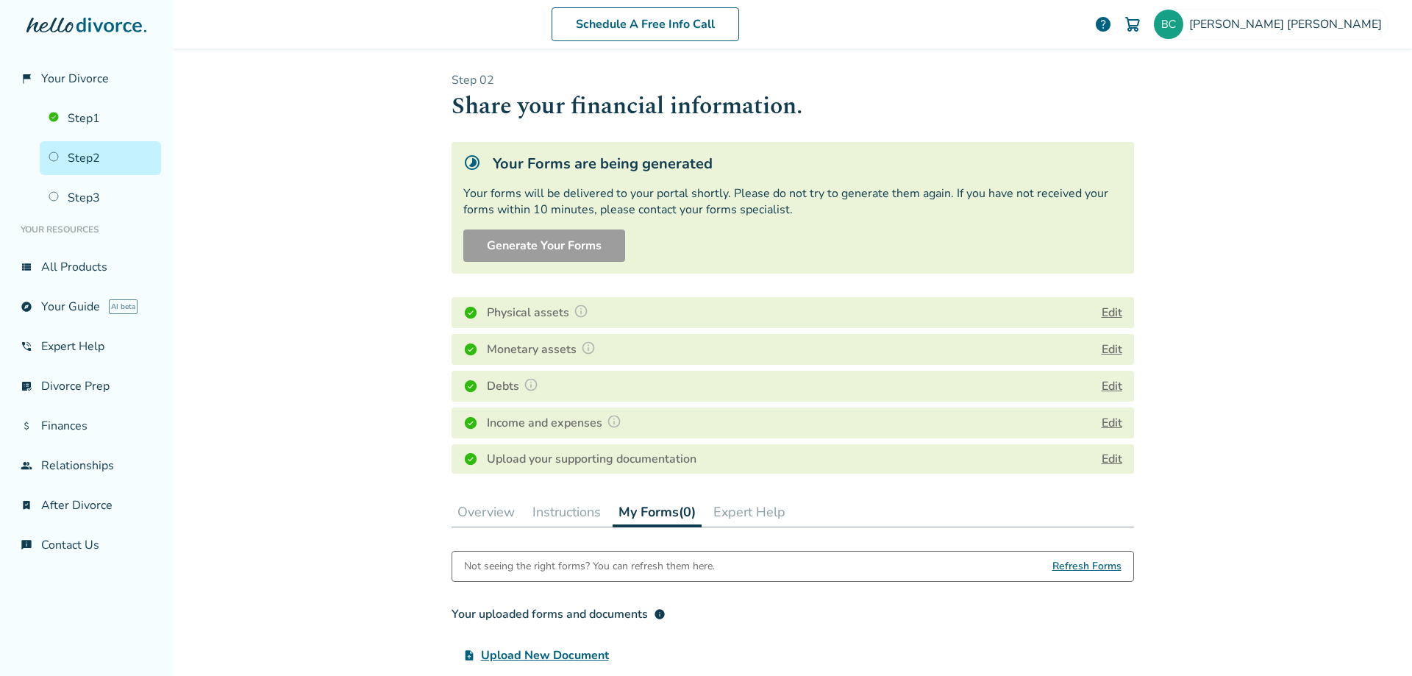
click at [1081, 568] on span "Refresh Forms" at bounding box center [1086, 566] width 69 height 29
